Goal: Information Seeking & Learning: Check status

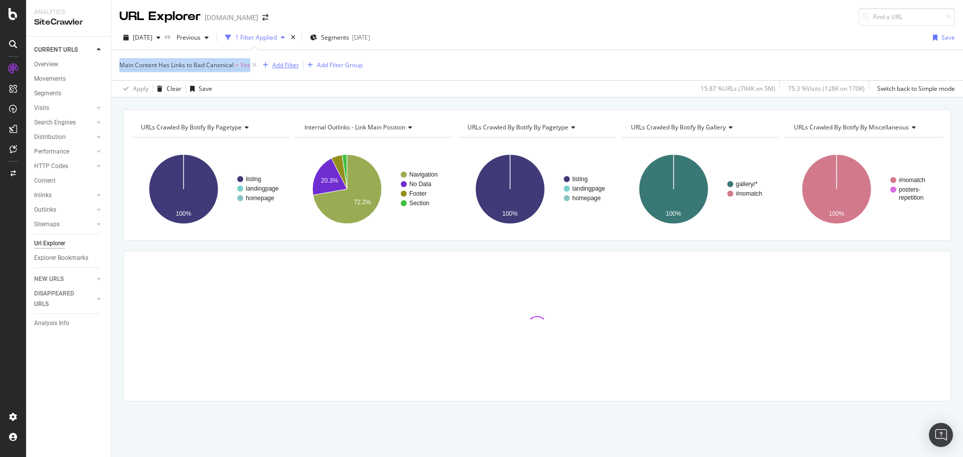
drag, startPoint x: 117, startPoint y: 68, endPoint x: 271, endPoint y: 68, distance: 154.5
click at [258, 63] on div "Main Content Has Links to Bad Canonical = Yes Add Filter Add Filter Group Apply…" at bounding box center [537, 73] width 852 height 47
click at [524, 45] on div "[DATE] vs Previous 1 Filter Applied Segments [DATE] Save" at bounding box center [537, 40] width 852 height 20
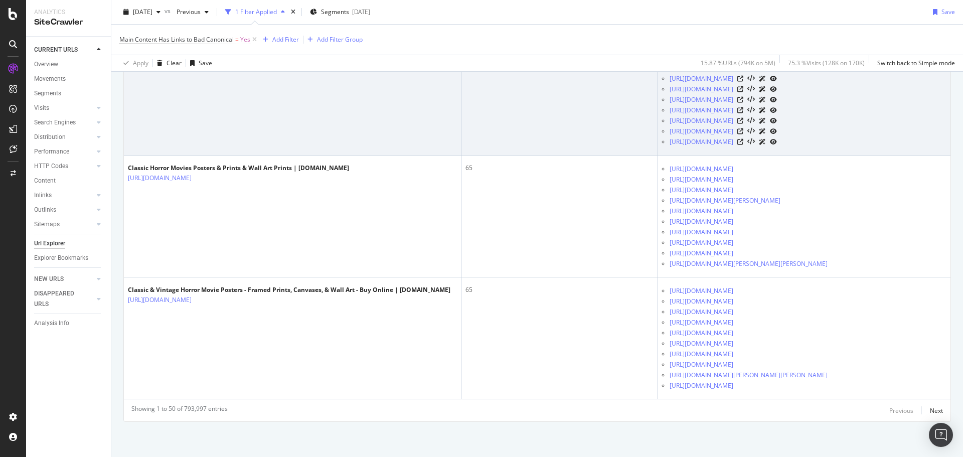
scroll to position [9131, 0]
click at [192, 61] on link "[URL][DOMAIN_NAME]" at bounding box center [160, 56] width 64 height 10
click at [202, 59] on icon at bounding box center [199, 56] width 6 height 6
drag, startPoint x: 184, startPoint y: 231, endPoint x: 309, endPoint y: 228, distance: 125.0
click at [309, 51] on div "Classic & Vintage Horror Movie Posters - Framed Prints, Canvases, & Wall Art - …" at bounding box center [289, 46] width 323 height 9
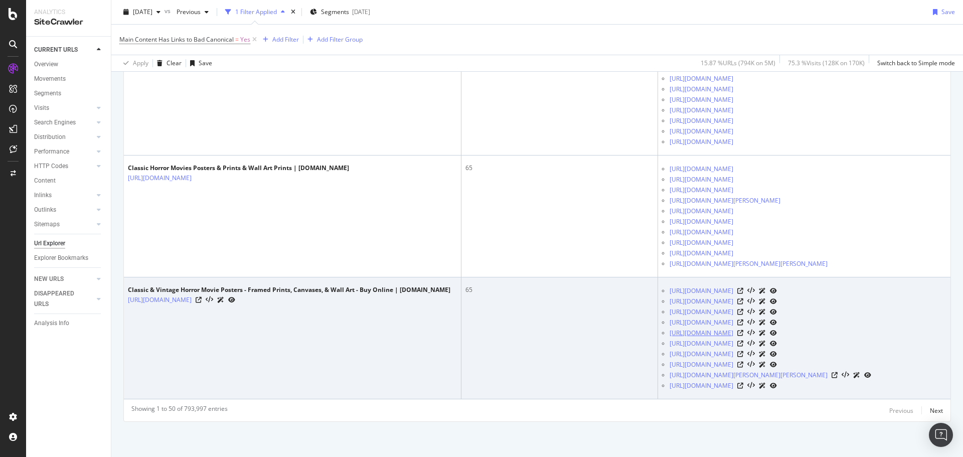
scroll to position [9544, 0]
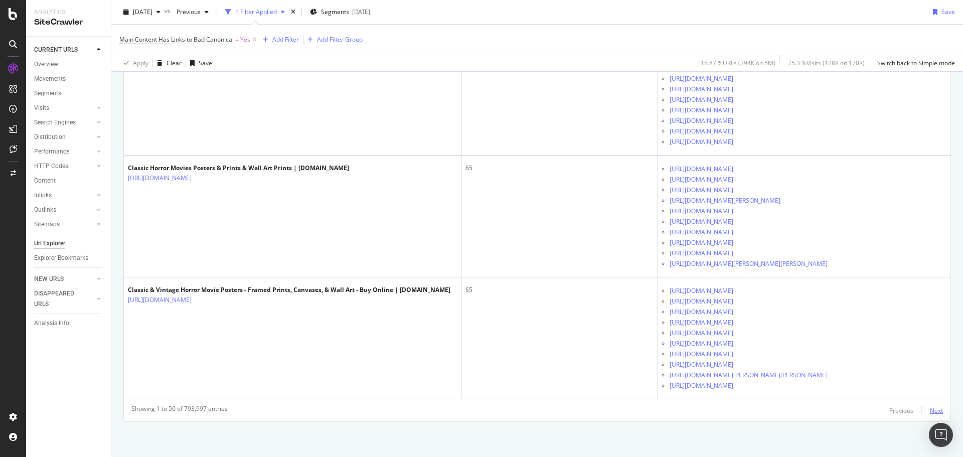
click at [930, 410] on div "Next" at bounding box center [936, 410] width 13 height 9
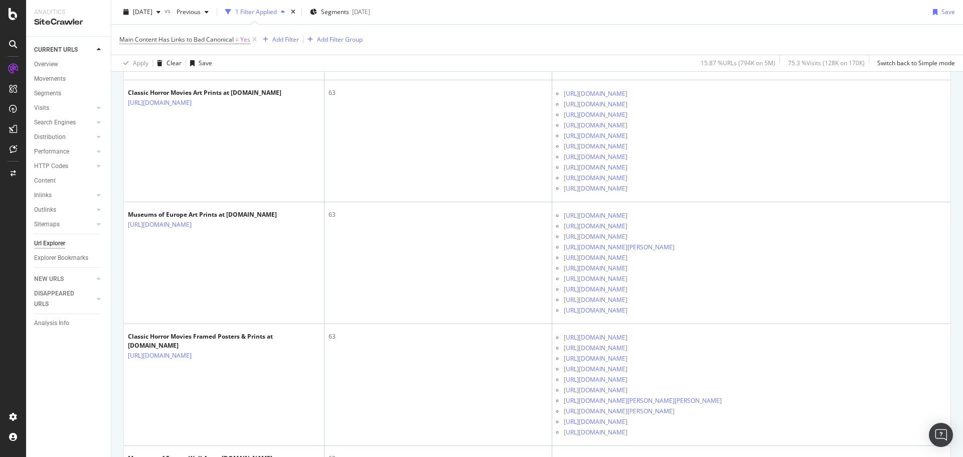
scroll to position [3311, 0]
